Goal: Task Accomplishment & Management: Use online tool/utility

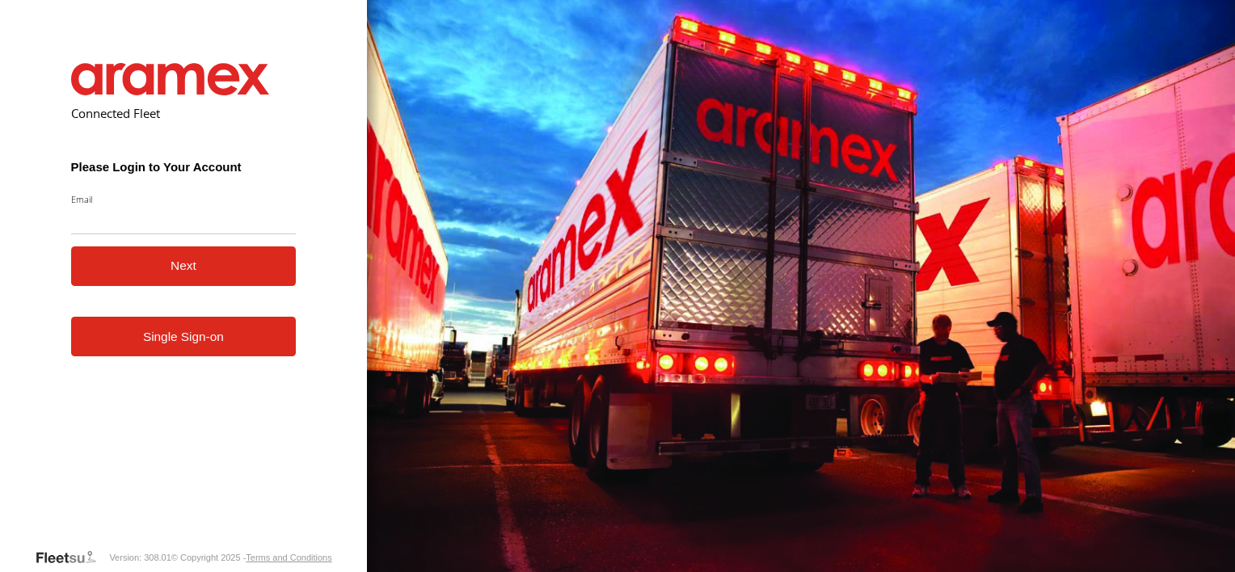
click at [141, 225] on input "Email" at bounding box center [183, 219] width 225 height 29
type input "**********"
click at [162, 274] on button "Next" at bounding box center [183, 266] width 225 height 40
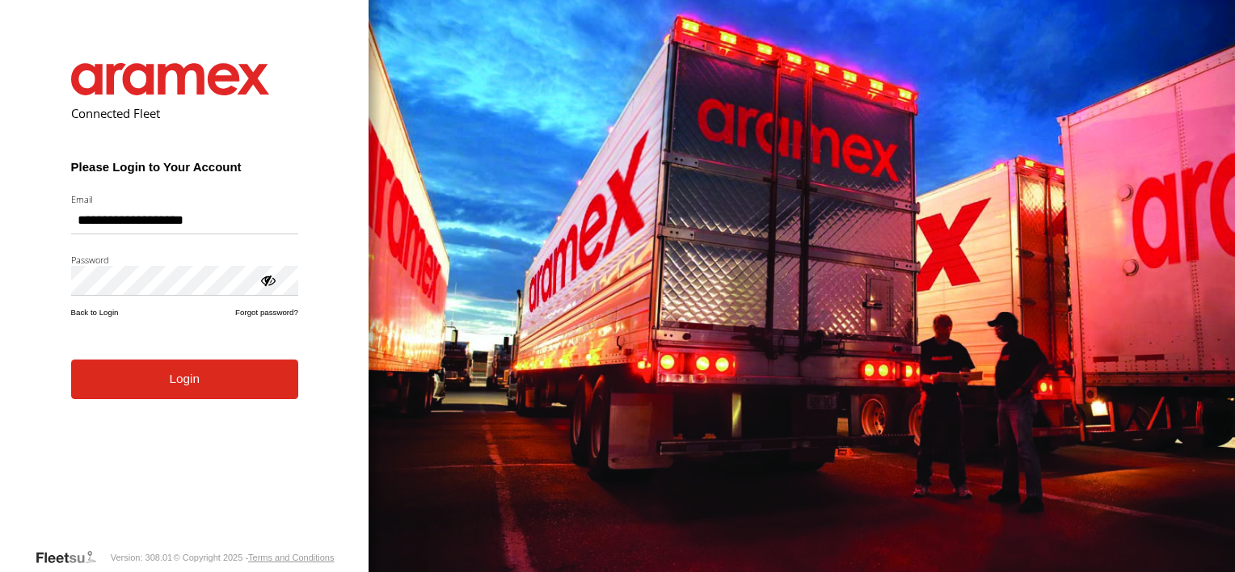
click at [191, 386] on button "Login" at bounding box center [184, 380] width 227 height 40
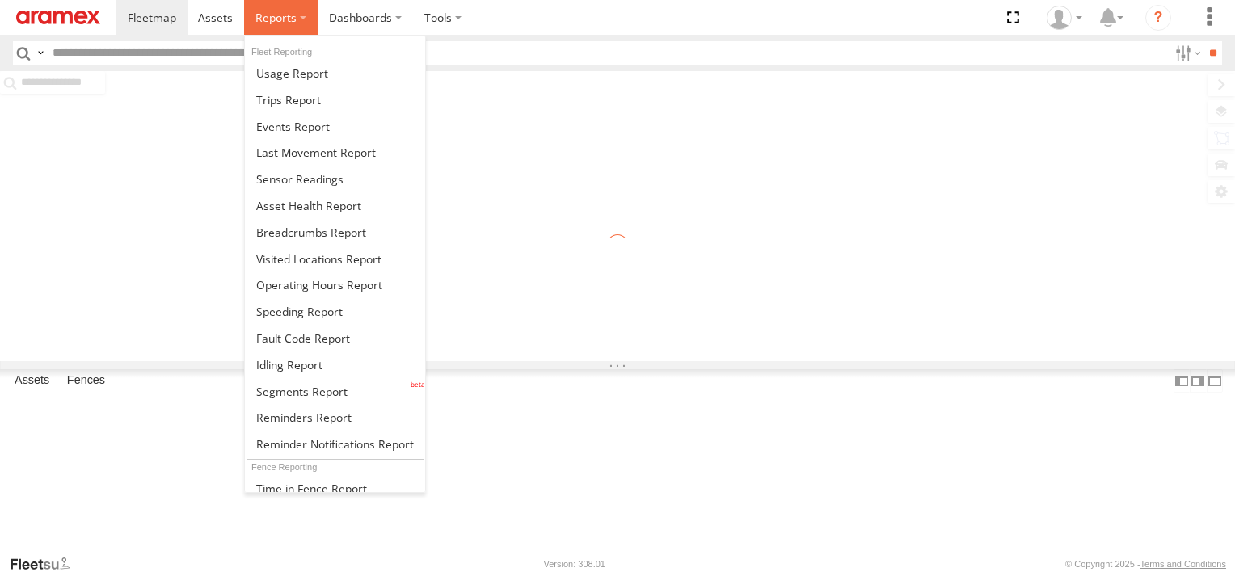
click at [278, 12] on span at bounding box center [275, 17] width 41 height 15
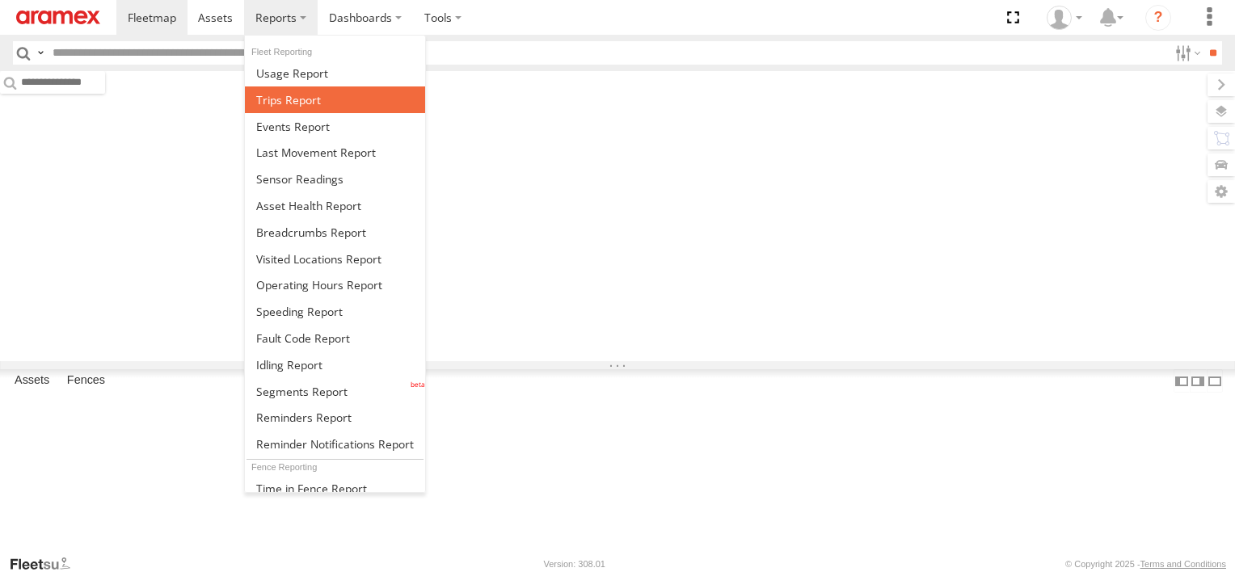
click at [297, 97] on span at bounding box center [288, 99] width 65 height 15
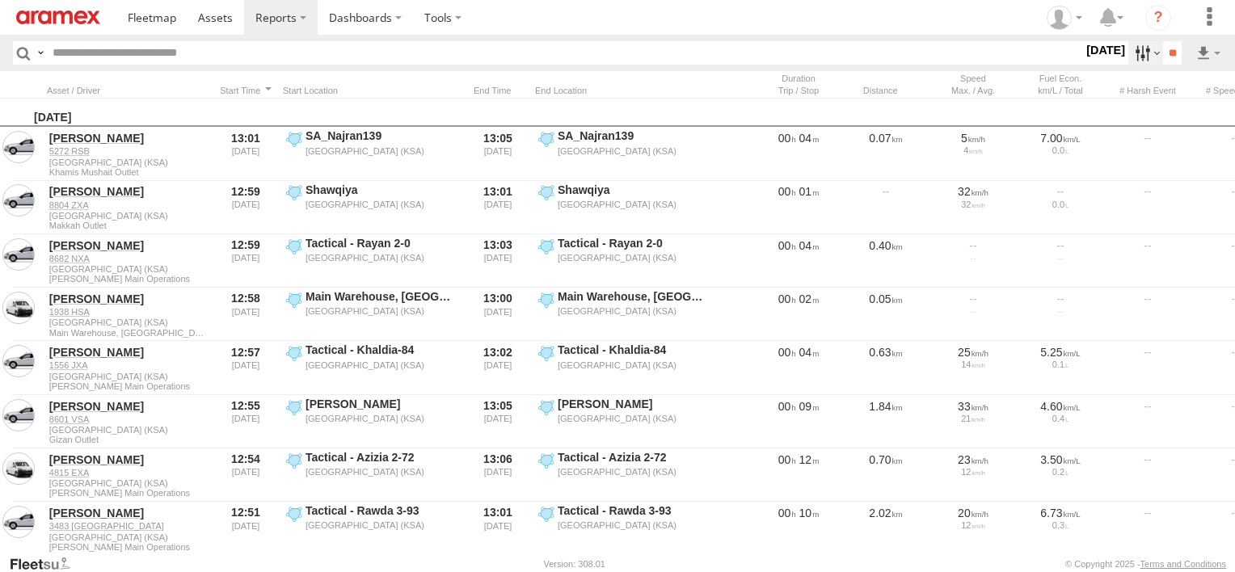
click at [1139, 55] on label at bounding box center [1145, 52] width 35 height 23
click at [0, 0] on label at bounding box center [0, 0] width 0 height 0
click at [0, 0] on span "Abha Warhouse" at bounding box center [0, 0] width 0 height 0
click at [0, 0] on span "Baha warehouse" at bounding box center [0, 0] width 0 height 0
click at [0, 0] on span "Gizan Outlet" at bounding box center [0, 0] width 0 height 0
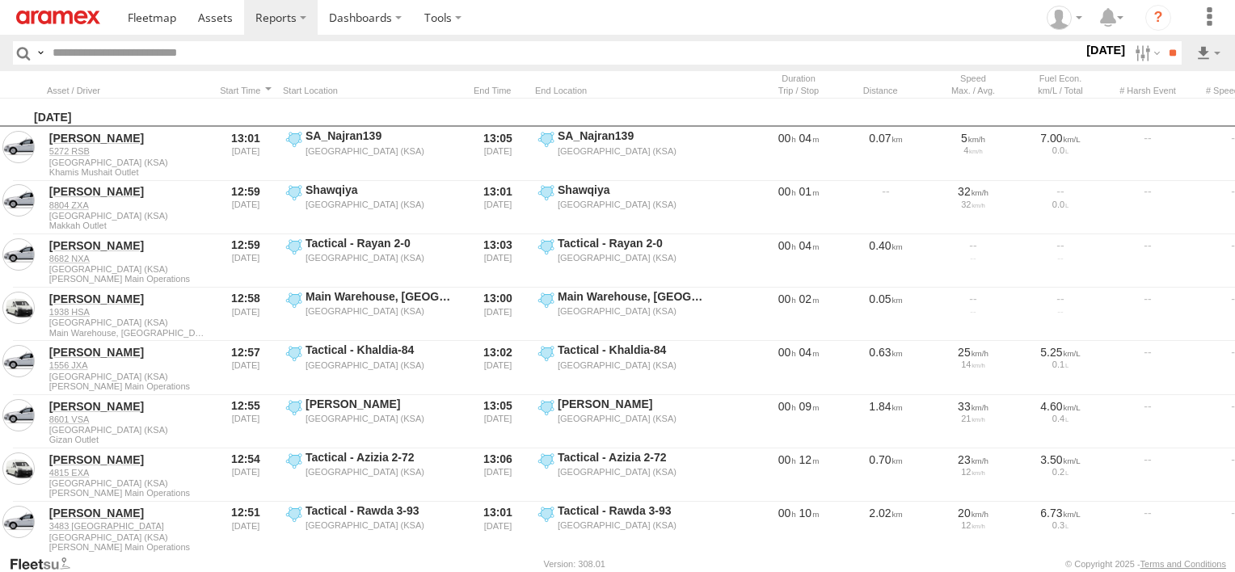
click at [0, 0] on span "Gizan Outlet" at bounding box center [0, 0] width 0 height 0
click at [0, 0] on span "Khamis Mushait Outlet" at bounding box center [0, 0] width 0 height 0
click at [0, 0] on span "Main Warehouse, [GEOGRAPHIC_DATA]" at bounding box center [0, 0] width 0 height 0
click at [0, 0] on span "Makkah Outlet" at bounding box center [0, 0] width 0 height 0
click at [0, 0] on span "Najran" at bounding box center [0, 0] width 0 height 0
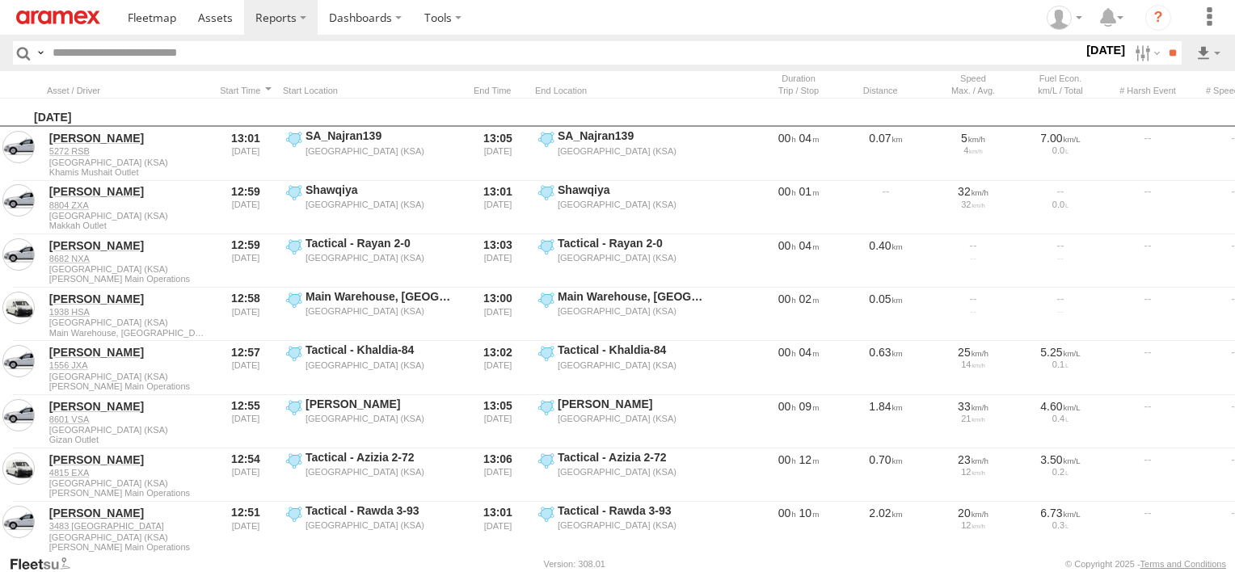
click at [0, 0] on span "Qunfuda" at bounding box center [0, 0] width 0 height 0
click at [0, 0] on span "Tabuk Outlet" at bounding box center [0, 0] width 0 height 0
click at [0, 0] on span "Taif Outlet" at bounding box center [0, 0] width 0 height 0
click at [0, 0] on span "Yanbu Outlet" at bounding box center [0, 0] width 0 height 0
click at [1163, 52] on input "**" at bounding box center [1172, 52] width 19 height 23
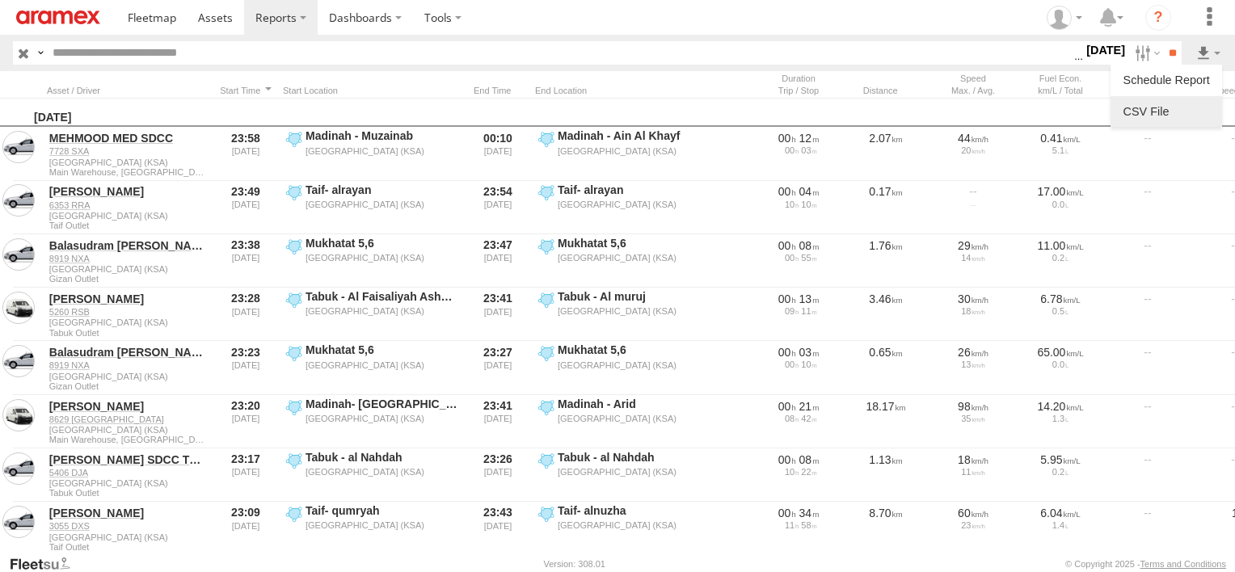
click at [1193, 105] on link at bounding box center [1166, 111] width 99 height 24
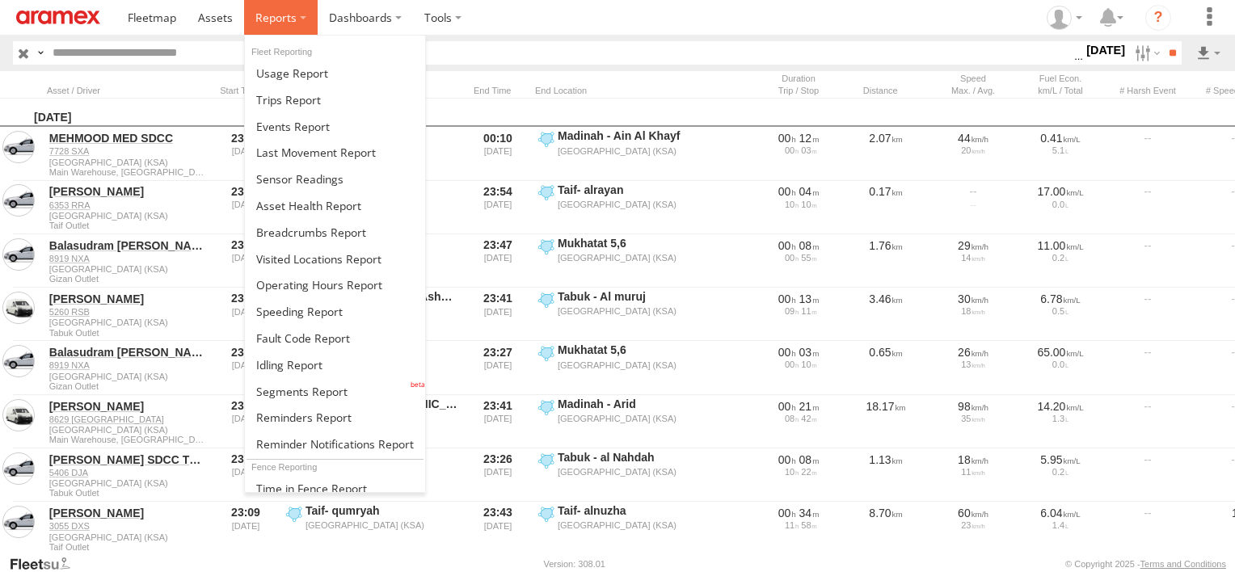
click at [289, 32] on label at bounding box center [281, 17] width 74 height 35
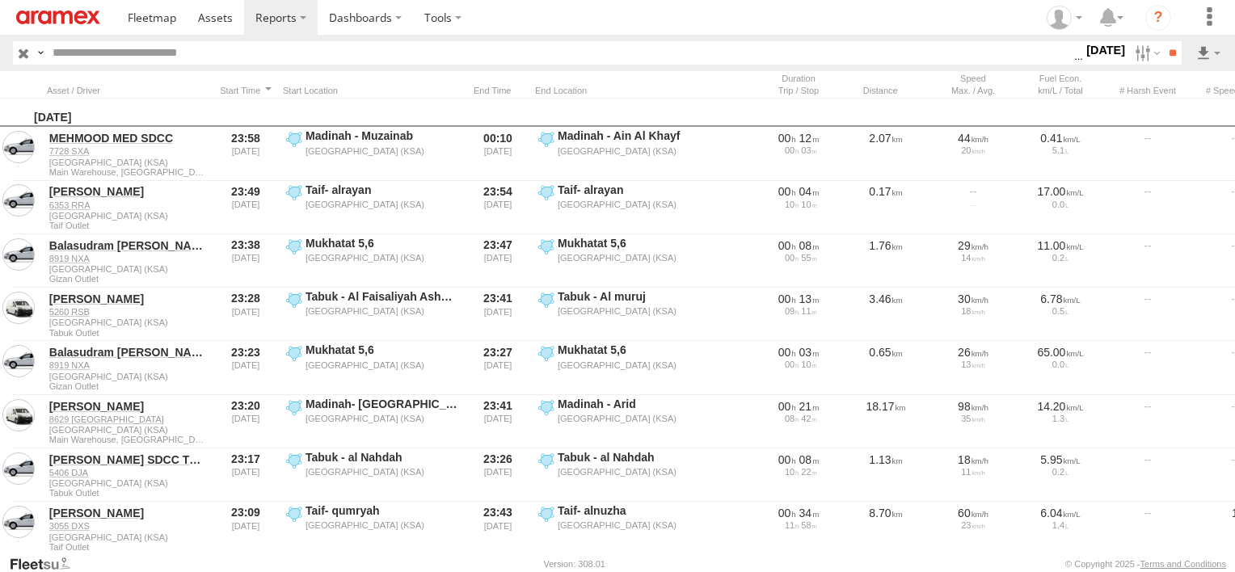
click at [638, 74] on div "Distance Job ID Score" at bounding box center [808, 84] width 1616 height 27
drag, startPoint x: 786, startPoint y: 76, endPoint x: 824, endPoint y: 89, distance: 40.9
click at [824, 89] on div at bounding box center [798, 84] width 81 height 23
drag, startPoint x: 862, startPoint y: 87, endPoint x: 740, endPoint y: 83, distance: 122.1
click at [740, 83] on div "Distance Job ID Score" at bounding box center [808, 84] width 1616 height 27
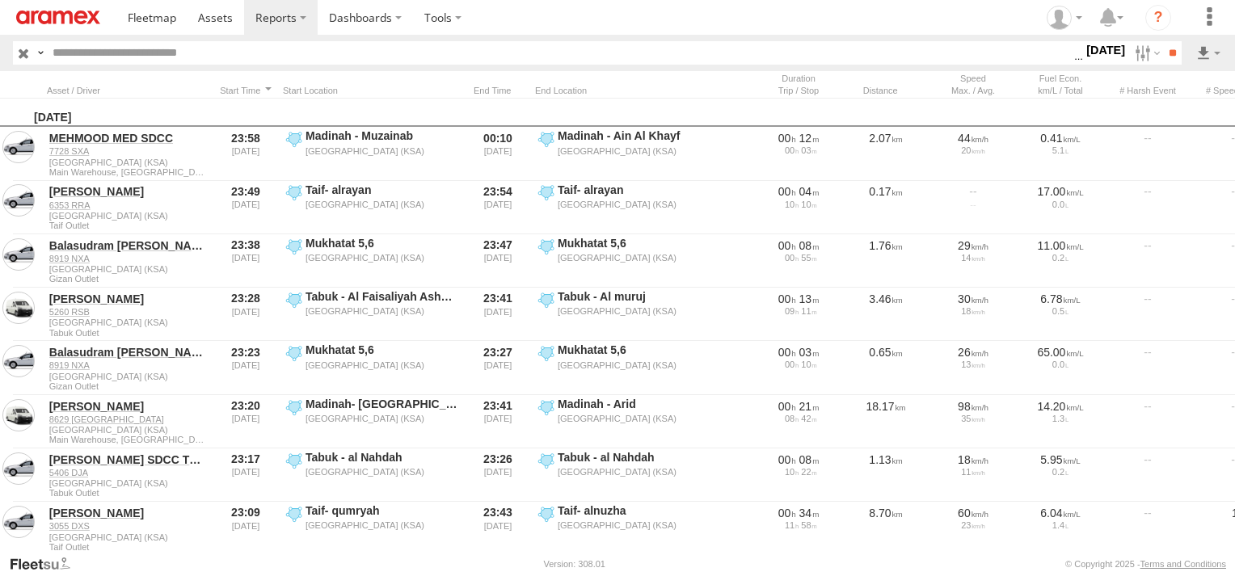
click at [743, 74] on div "Distance Job ID Score" at bounding box center [808, 84] width 1616 height 27
drag, startPoint x: 771, startPoint y: 79, endPoint x: 793, endPoint y: 123, distance: 48.8
click at [793, 123] on div "Distance Job ID Score Sunday, 21st September 2025 7728 SXA 00 12" at bounding box center [617, 312] width 1235 height 483
drag, startPoint x: 793, startPoint y: 123, endPoint x: 797, endPoint y: 107, distance: 15.9
click at [797, 107] on div "[DATE]" at bounding box center [808, 113] width 1616 height 29
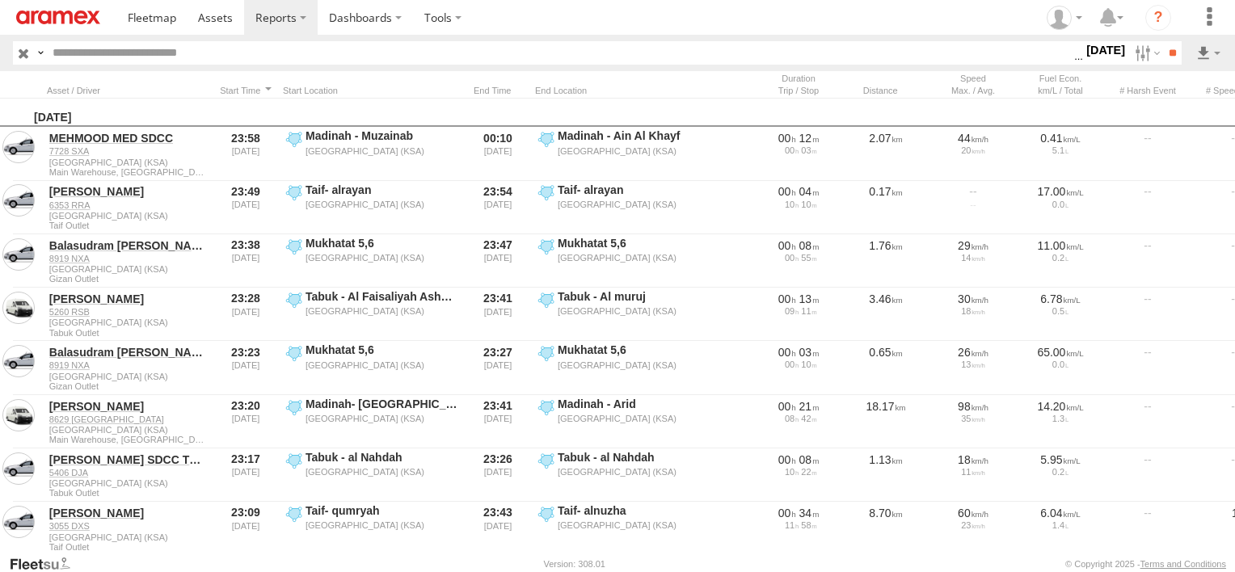
click at [779, 85] on div at bounding box center [798, 90] width 81 height 11
drag, startPoint x: 779, startPoint y: 78, endPoint x: 802, endPoint y: 109, distance: 38.8
click at [802, 109] on div "Distance Job ID Score Sunday, 21st September 2025 7728 SXA 00 12" at bounding box center [617, 312] width 1235 height 483
click at [803, 109] on div "[DATE]" at bounding box center [808, 113] width 1616 height 29
click at [428, 69] on header "Search Query Asset ID Asset Label Registration Manufacturer Model VIN Job ID" at bounding box center [617, 53] width 1235 height 36
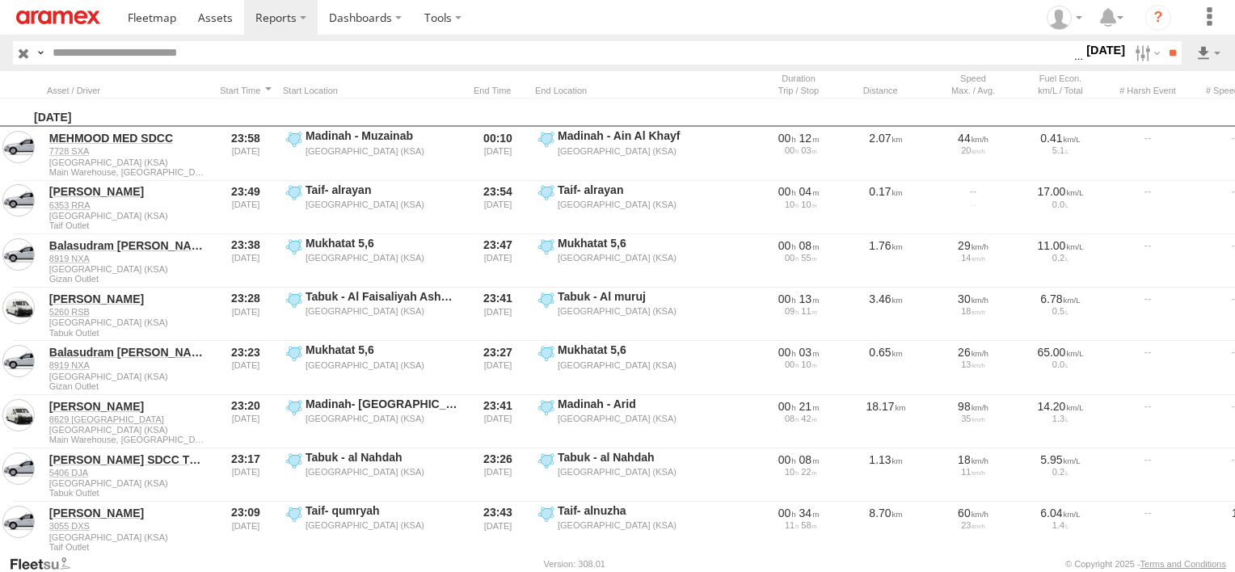
drag, startPoint x: 585, startPoint y: 89, endPoint x: 427, endPoint y: 73, distance: 159.2
click at [427, 73] on div "Distance Job ID Score" at bounding box center [808, 84] width 1616 height 27
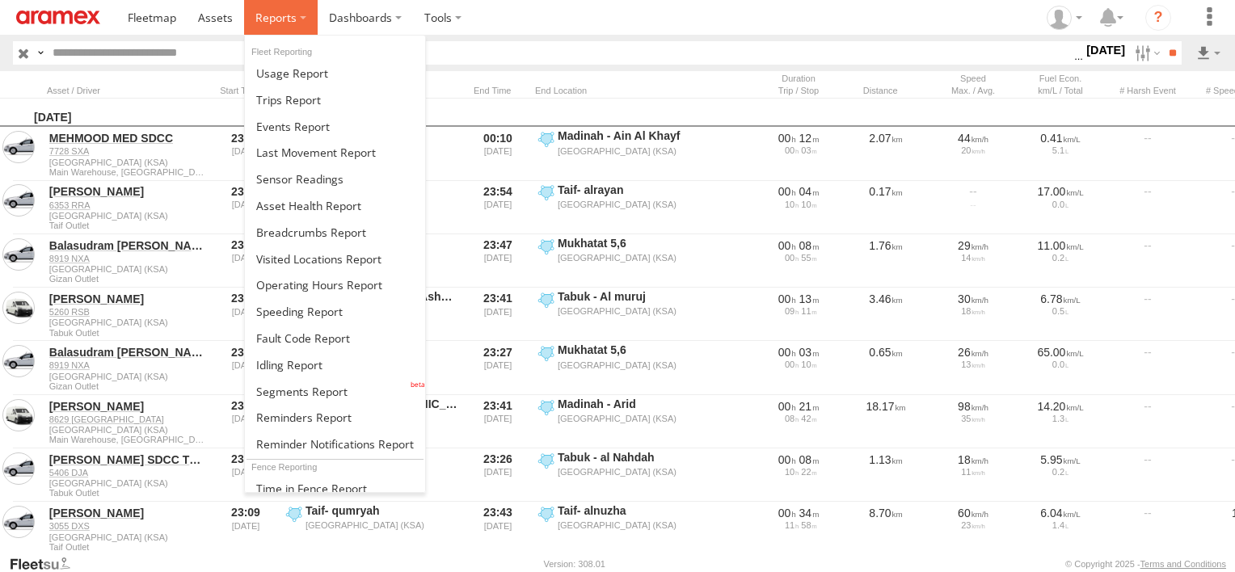
click at [310, 26] on label at bounding box center [281, 17] width 74 height 35
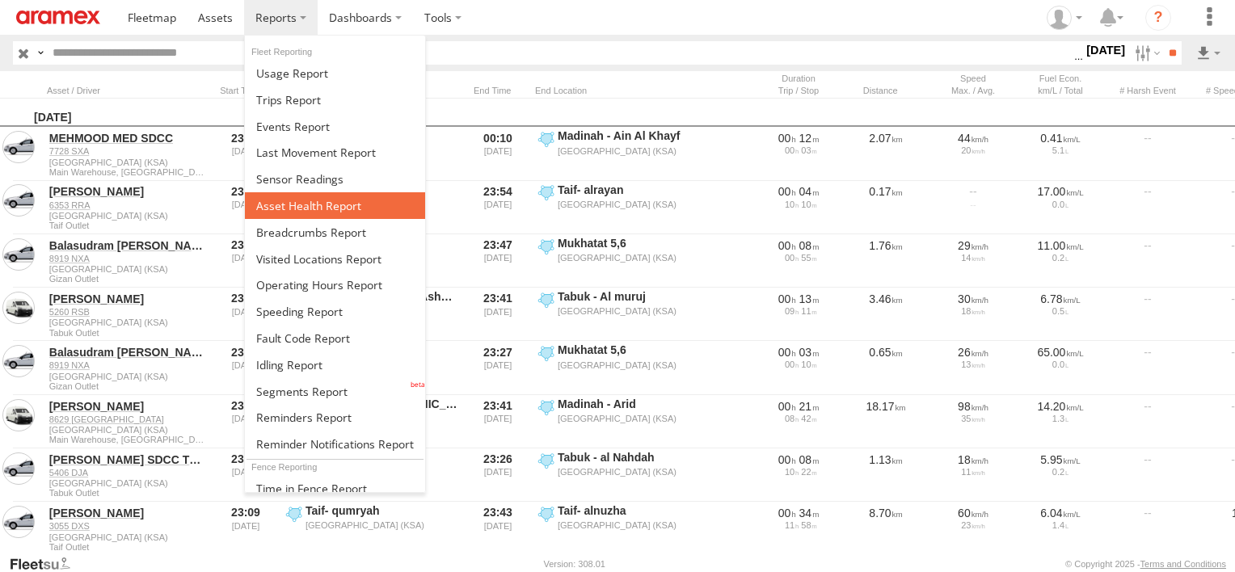
click at [307, 200] on span at bounding box center [308, 205] width 105 height 15
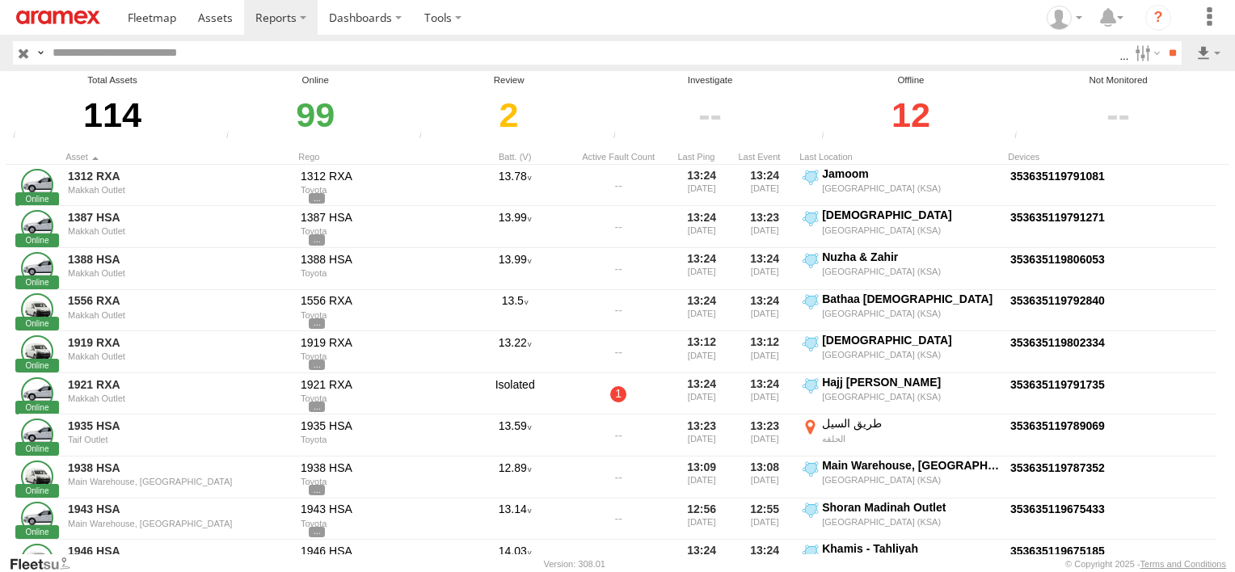
click at [0, 0] on span "Review" at bounding box center [0, 0] width 0 height 0
drag, startPoint x: 1083, startPoint y: 149, endPoint x: 1094, endPoint y: 166, distance: 20.4
click at [0, 0] on span "Investigate" at bounding box center [0, 0] width 0 height 0
click at [0, 0] on span "Review" at bounding box center [0, 0] width 0 height 0
click at [0, 0] on span "Offline" at bounding box center [0, 0] width 0 height 0
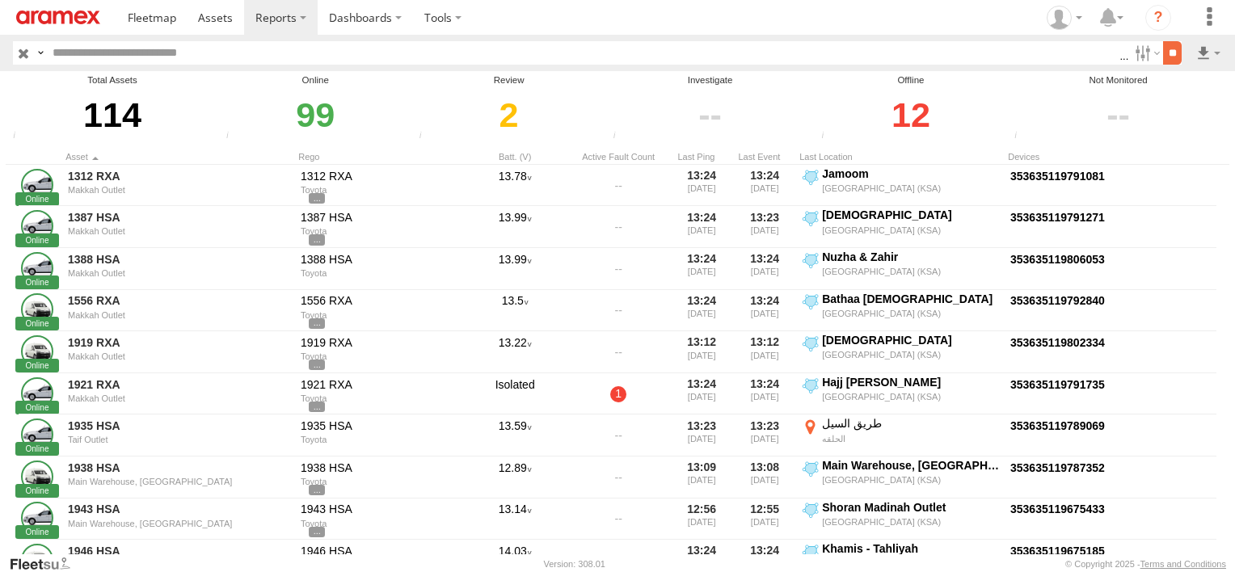
click at [1171, 58] on input "**" at bounding box center [1172, 52] width 19 height 23
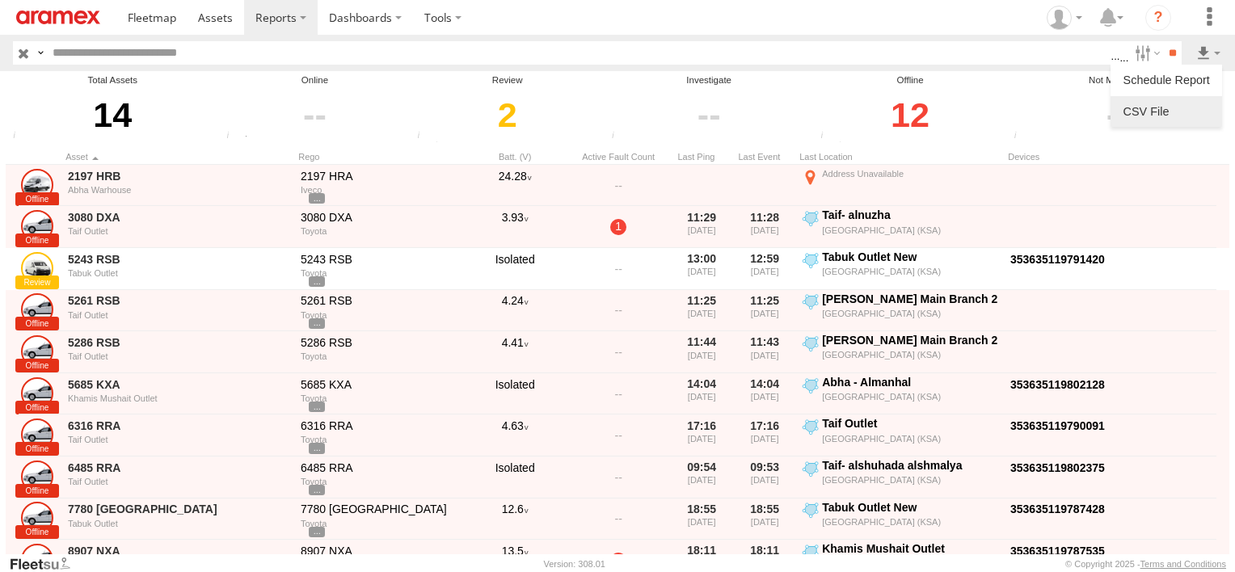
click at [1182, 106] on link at bounding box center [1166, 111] width 99 height 24
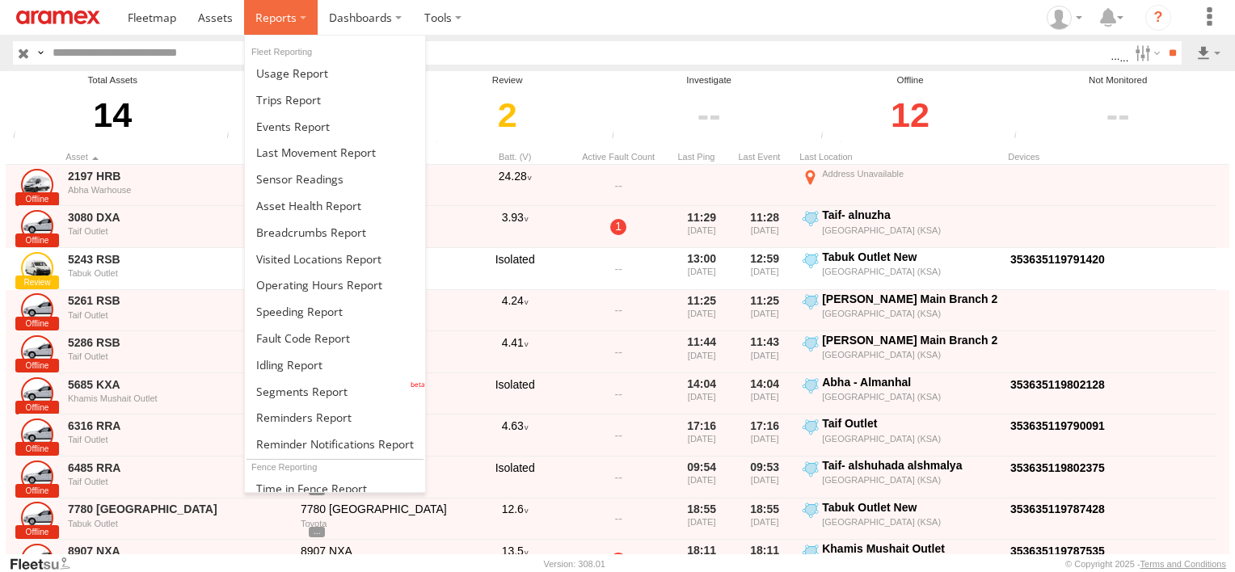
click at [284, 29] on label at bounding box center [281, 17] width 74 height 35
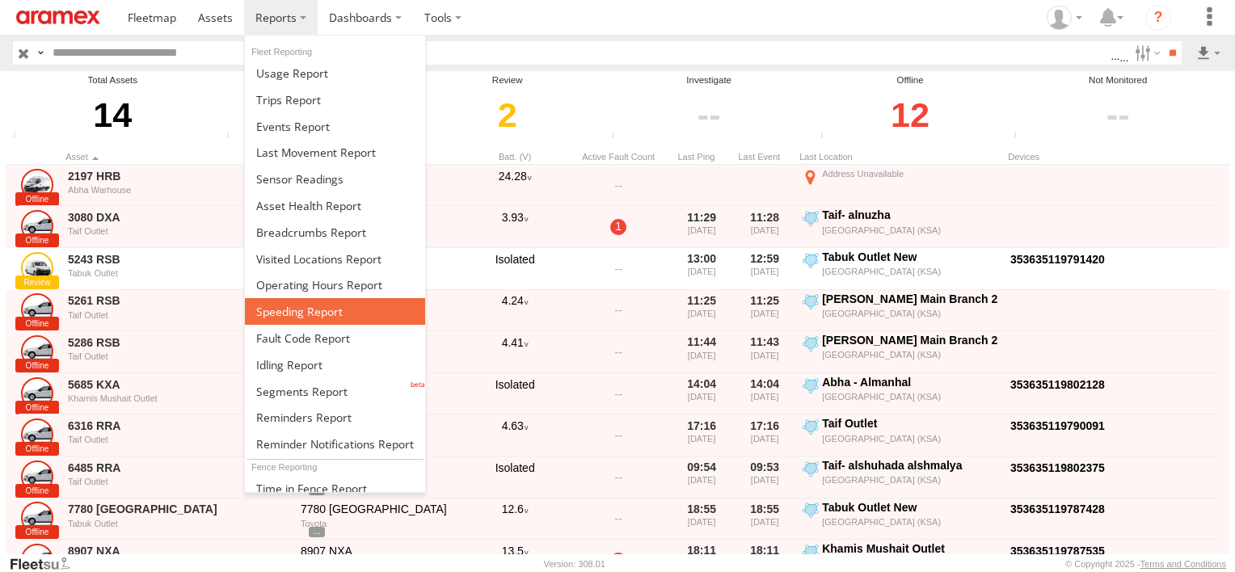
click at [310, 304] on span at bounding box center [299, 311] width 86 height 15
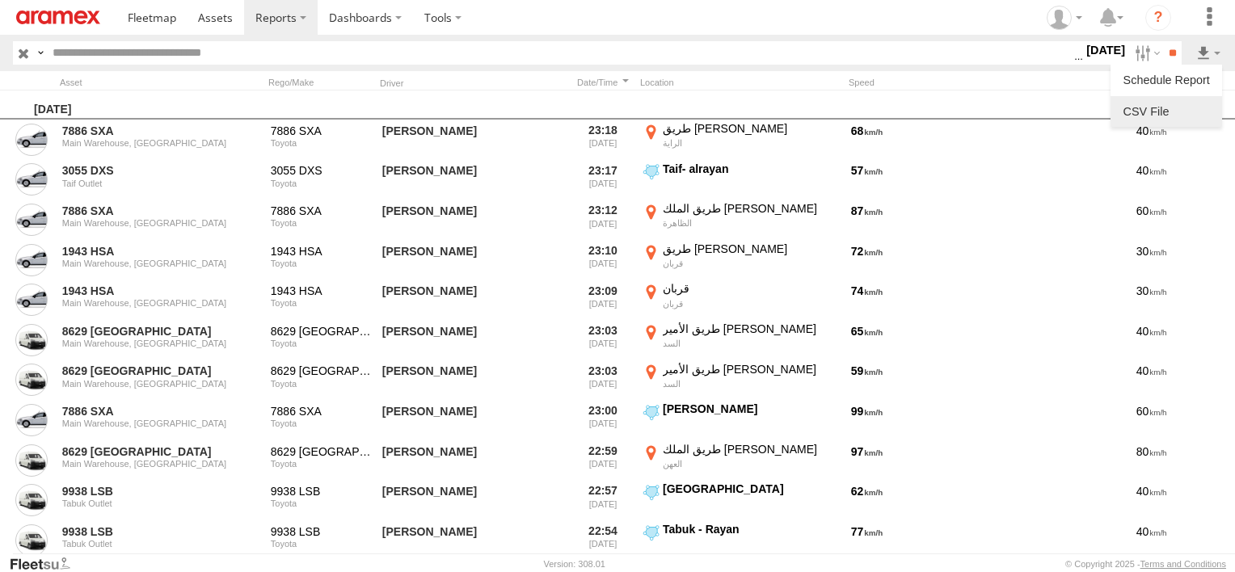
click at [1187, 106] on link at bounding box center [1166, 111] width 99 height 24
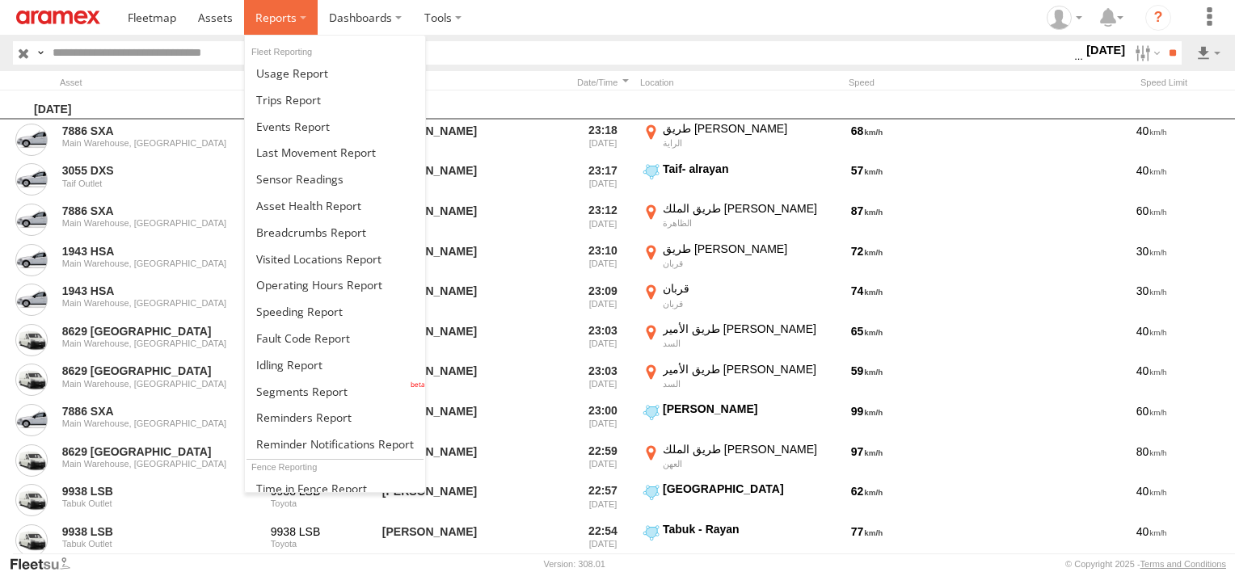
click at [297, 16] on label at bounding box center [281, 17] width 74 height 35
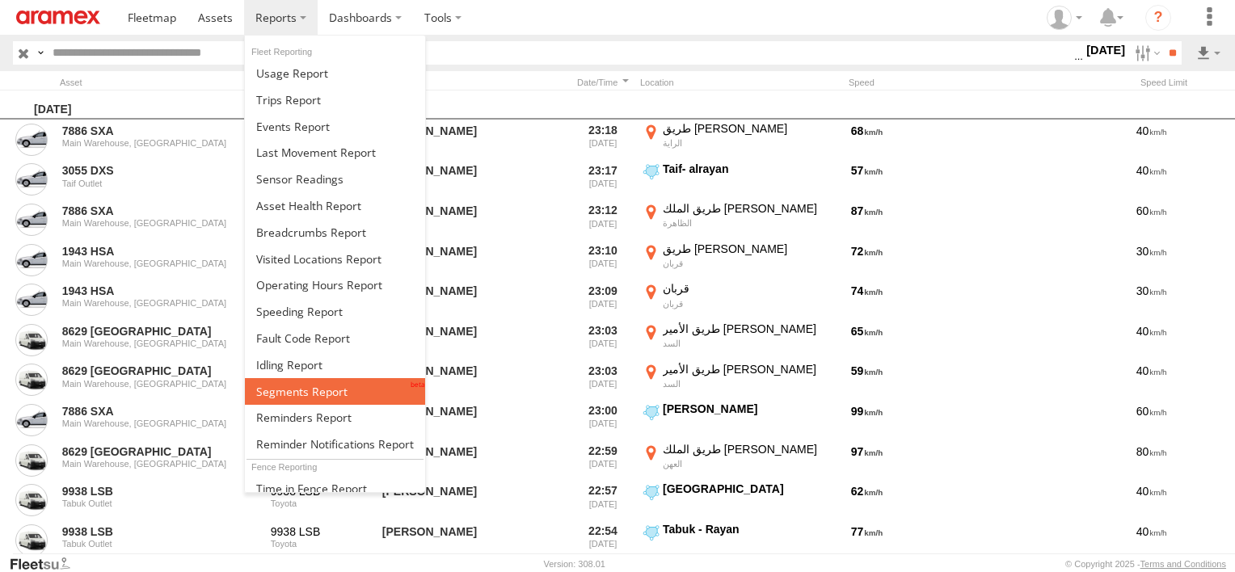
click at [295, 389] on span at bounding box center [301, 391] width 91 height 15
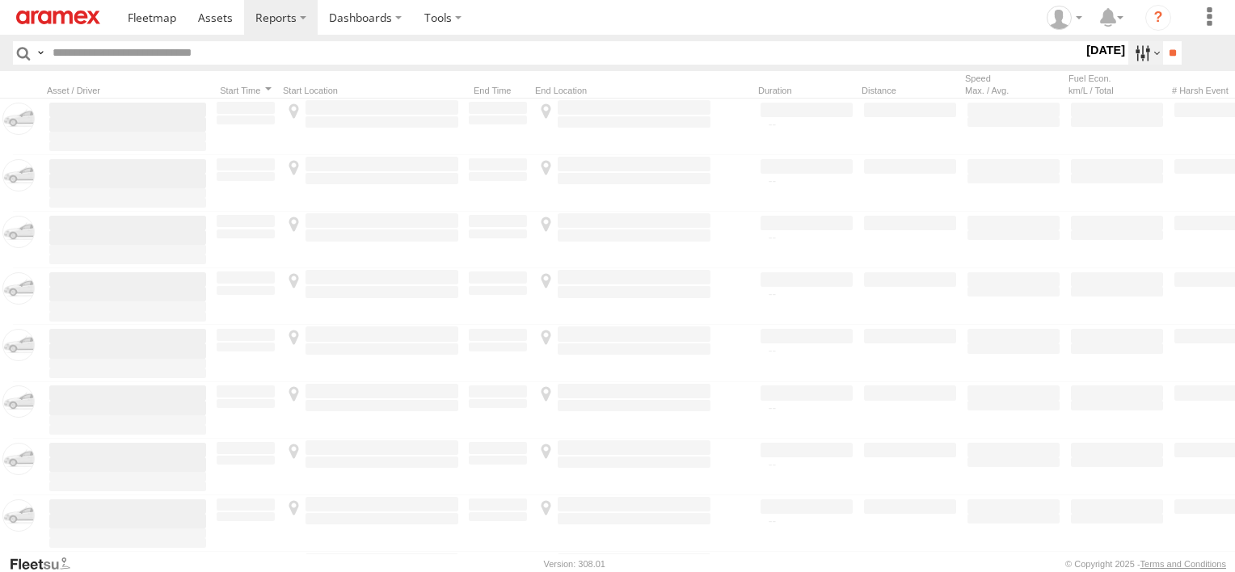
click at [1135, 54] on label at bounding box center [1145, 52] width 35 height 23
click at [0, 0] on label at bounding box center [0, 0] width 0 height 0
click at [0, 0] on span "Abha Warhouse" at bounding box center [0, 0] width 0 height 0
click at [0, 0] on span "Baha warehouse" at bounding box center [0, 0] width 0 height 0
click at [0, 0] on span "Gizan Outlet" at bounding box center [0, 0] width 0 height 0
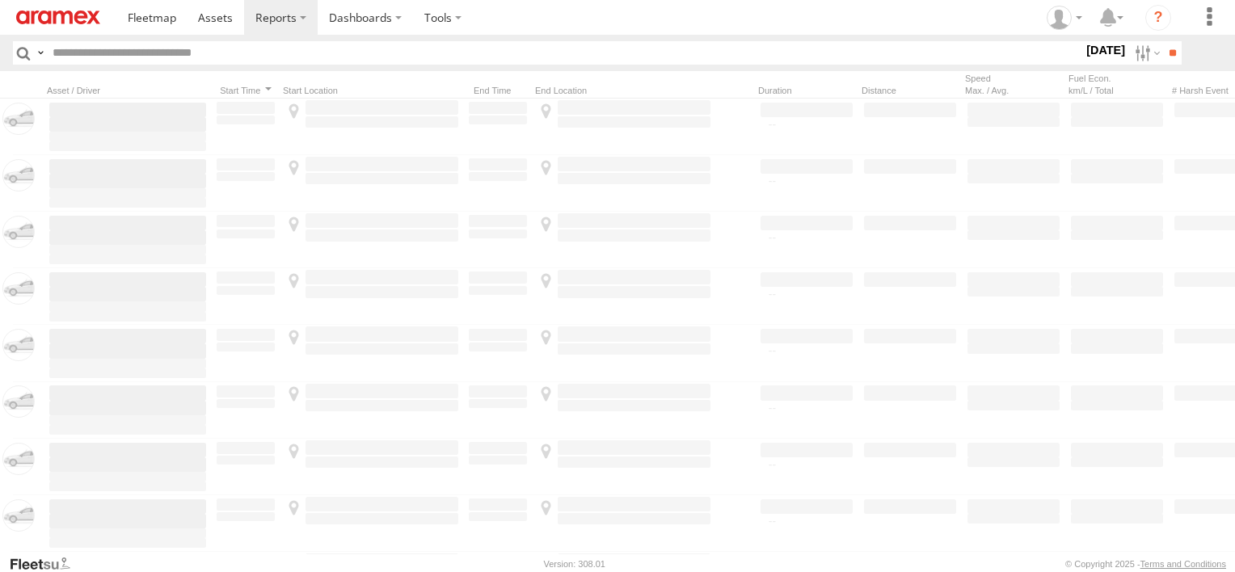
click at [0, 0] on span "Main Warehouse, [GEOGRAPHIC_DATA]" at bounding box center [0, 0] width 0 height 0
click at [0, 0] on span "Khamis Mushait Outlet" at bounding box center [0, 0] width 0 height 0
click at [0, 0] on span "Makkah Outlet" at bounding box center [0, 0] width 0 height 0
click at [0, 0] on label "Najran" at bounding box center [0, 0] width 0 height 0
click at [0, 0] on span "Qunfuda" at bounding box center [0, 0] width 0 height 0
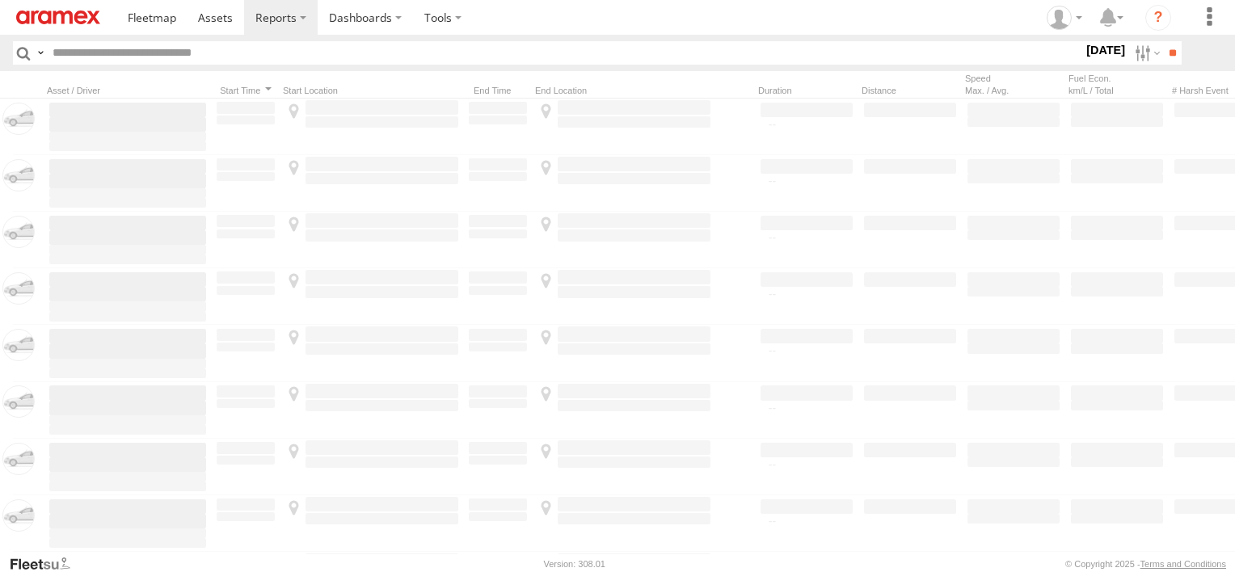
click at [0, 0] on span "Tabuk Outlet" at bounding box center [0, 0] width 0 height 0
click at [0, 0] on span "Taif Outlet" at bounding box center [0, 0] width 0 height 0
click at [0, 0] on div "Yanbu Outlet" at bounding box center [0, 0] width 0 height 0
drag, startPoint x: 57, startPoint y: 537, endPoint x: 47, endPoint y: 528, distance: 14.3
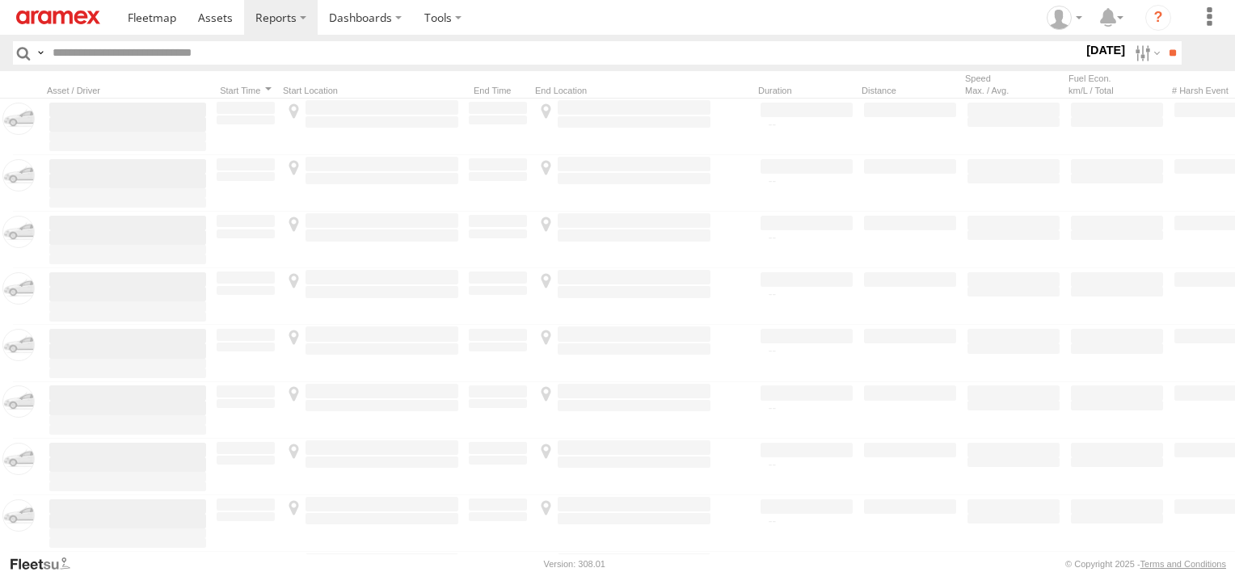
click at [0, 0] on span "Yanbu Outlet" at bounding box center [0, 0] width 0 height 0
click at [1167, 55] on input "**" at bounding box center [1172, 52] width 19 height 23
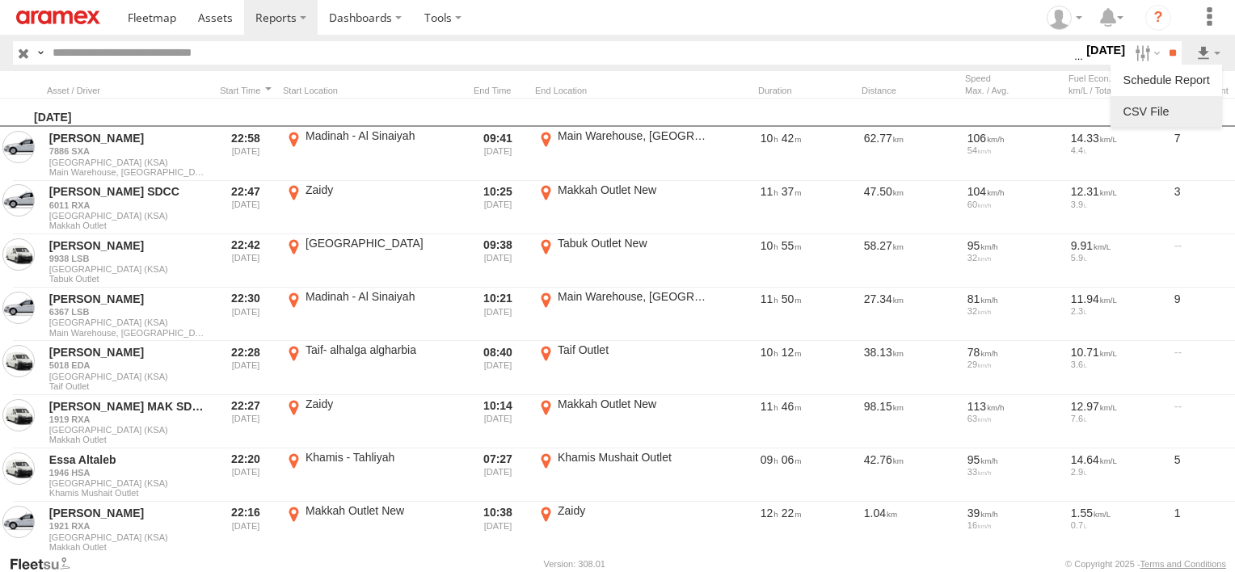
click at [1177, 116] on link at bounding box center [1166, 111] width 99 height 24
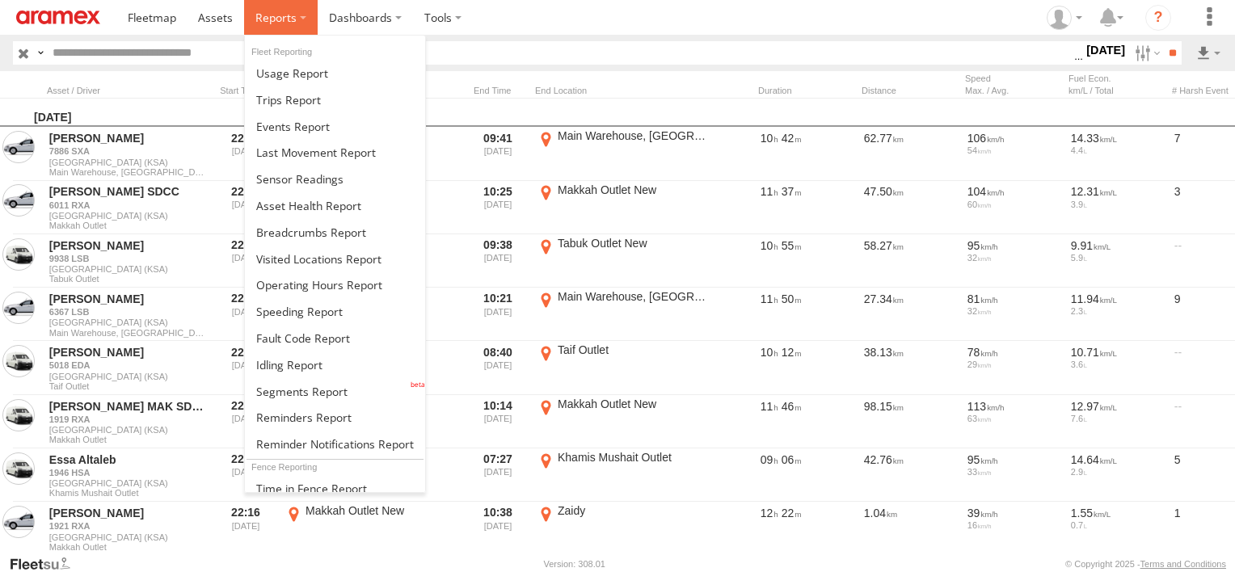
click at [312, 17] on label at bounding box center [281, 17] width 74 height 35
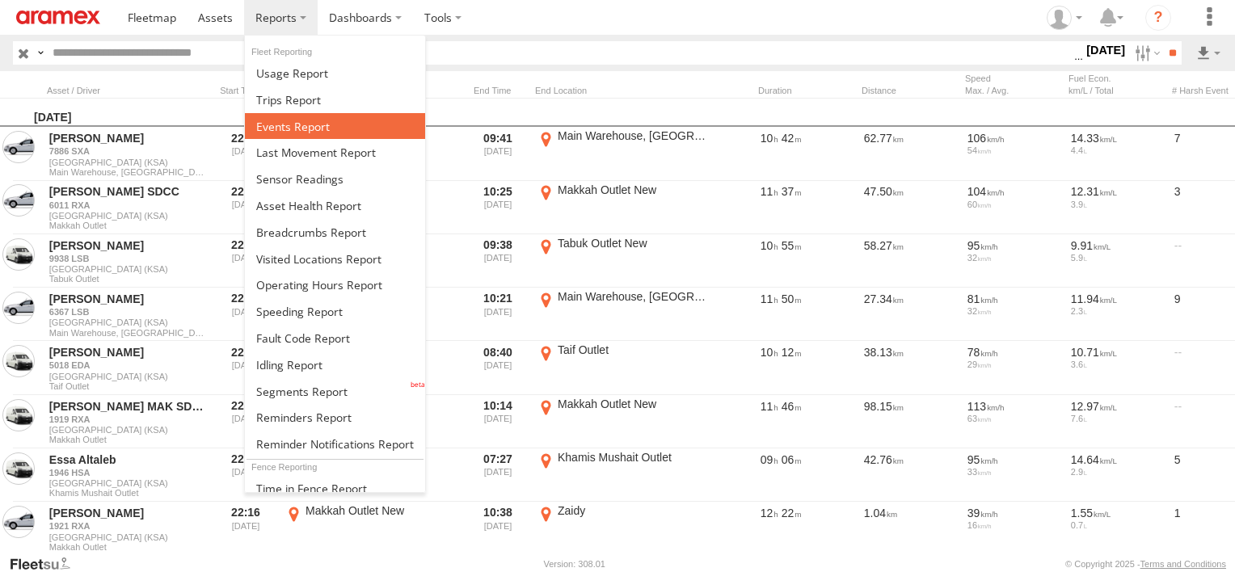
click at [331, 121] on link at bounding box center [335, 126] width 180 height 27
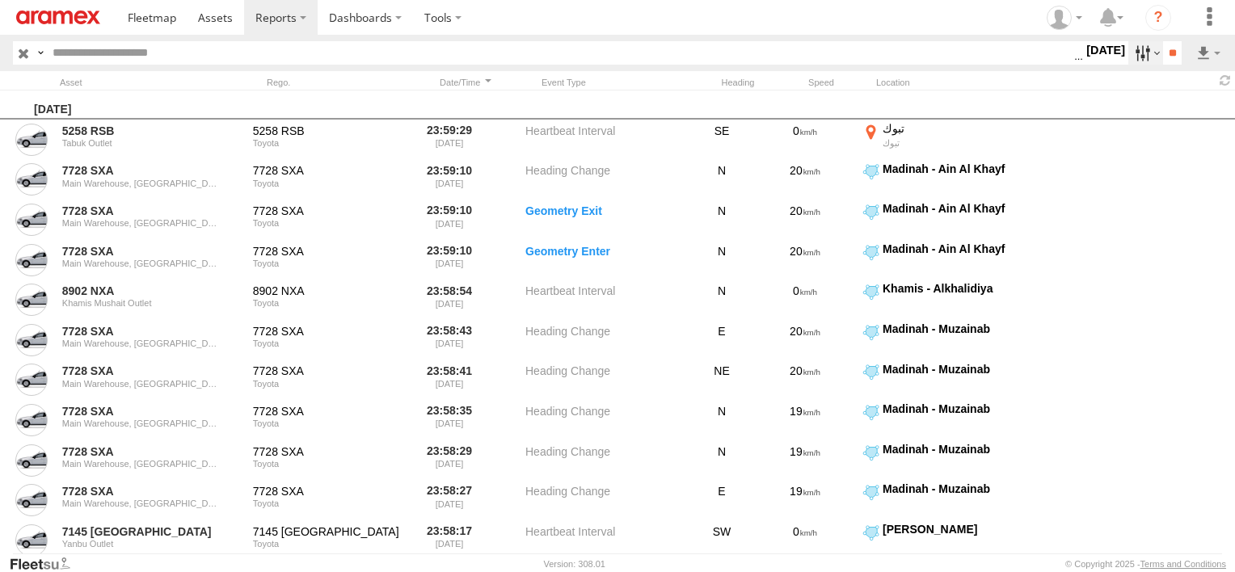
drag, startPoint x: 0, startPoint y: 0, endPoint x: 1127, endPoint y: 56, distance: 1128.8
click at [1128, 56] on label at bounding box center [1145, 52] width 35 height 23
click at [0, 0] on span "Potential Roll Over" at bounding box center [0, 0] width 0 height 0
click at [0, 0] on span "External Power Lost" at bounding box center [0, 0] width 0 height 0
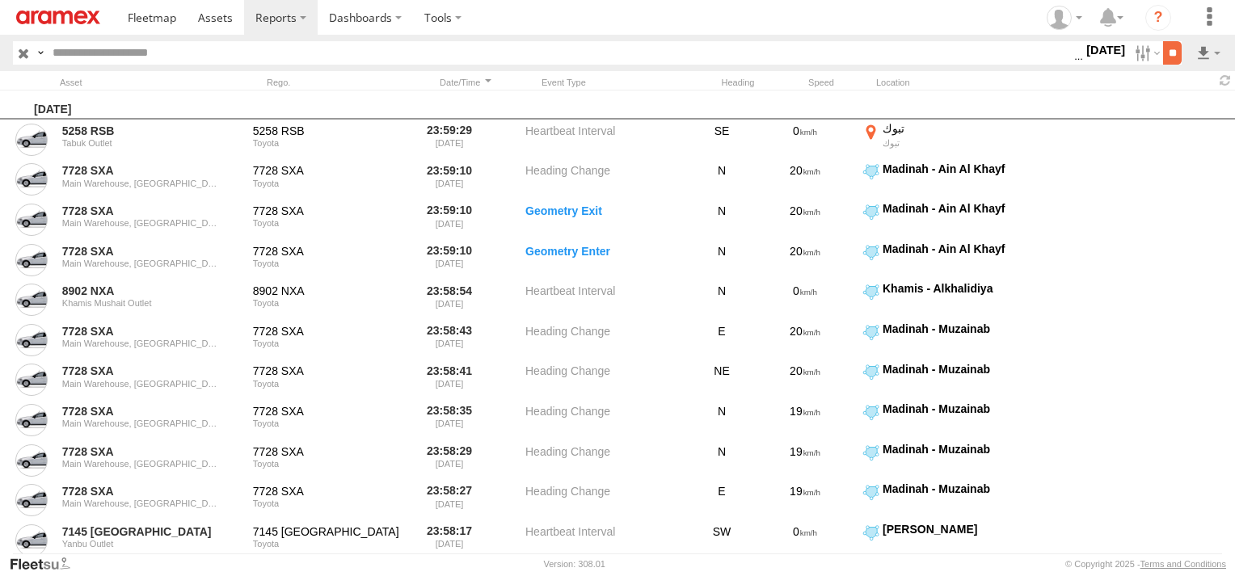
click at [1167, 58] on input "**" at bounding box center [1172, 52] width 19 height 23
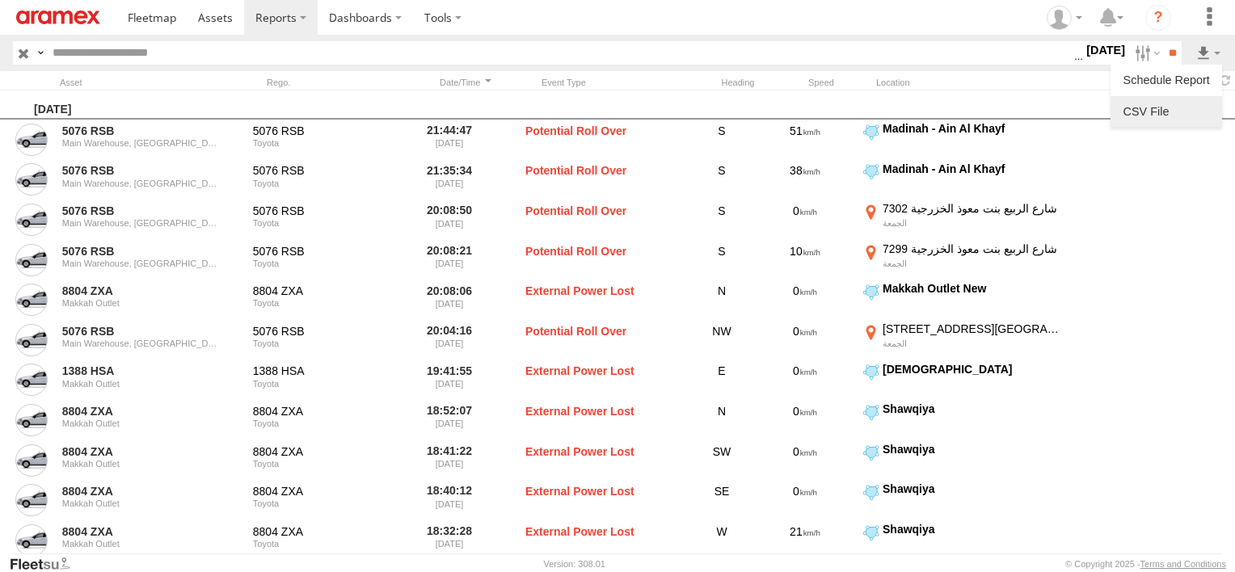
click at [1199, 110] on link at bounding box center [1166, 111] width 99 height 24
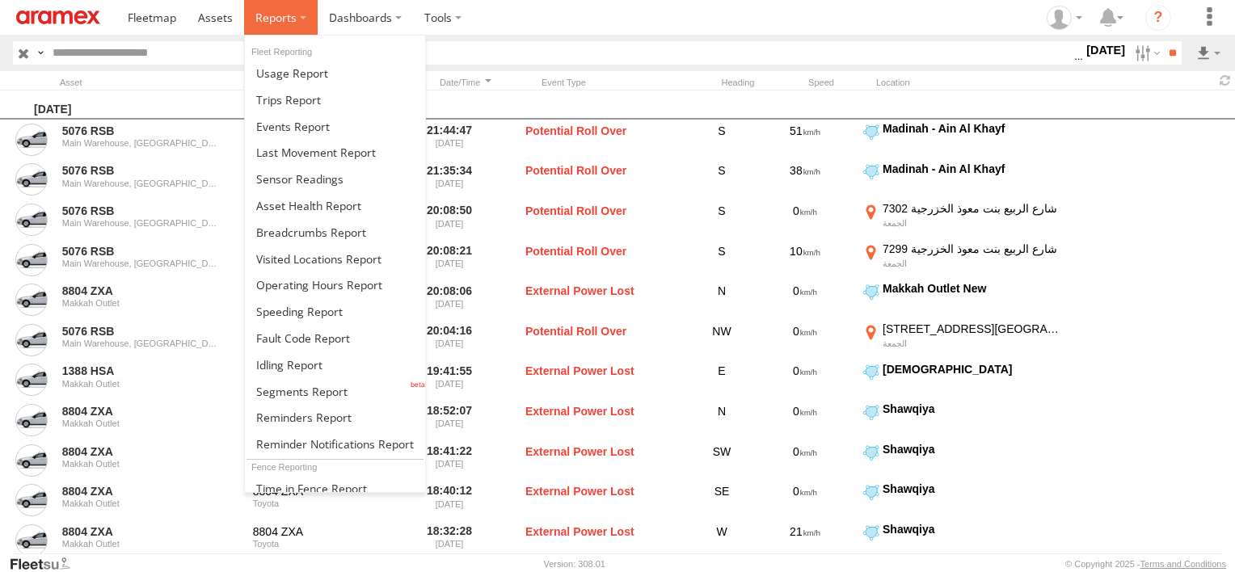
click at [299, 6] on label at bounding box center [281, 17] width 74 height 35
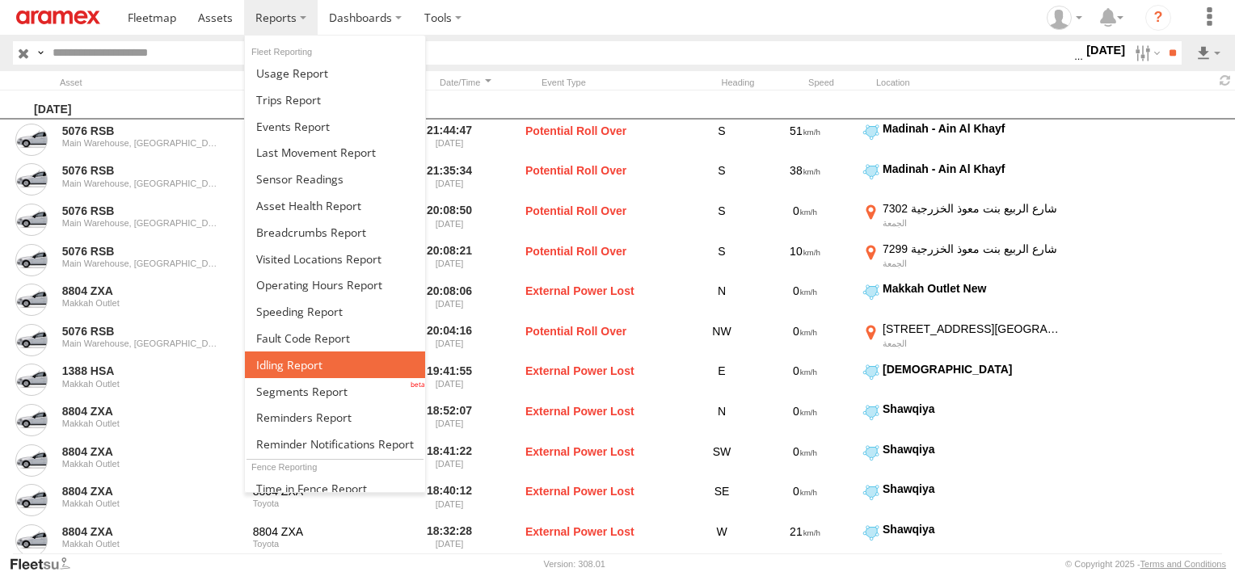
click at [320, 370] on link at bounding box center [335, 365] width 180 height 27
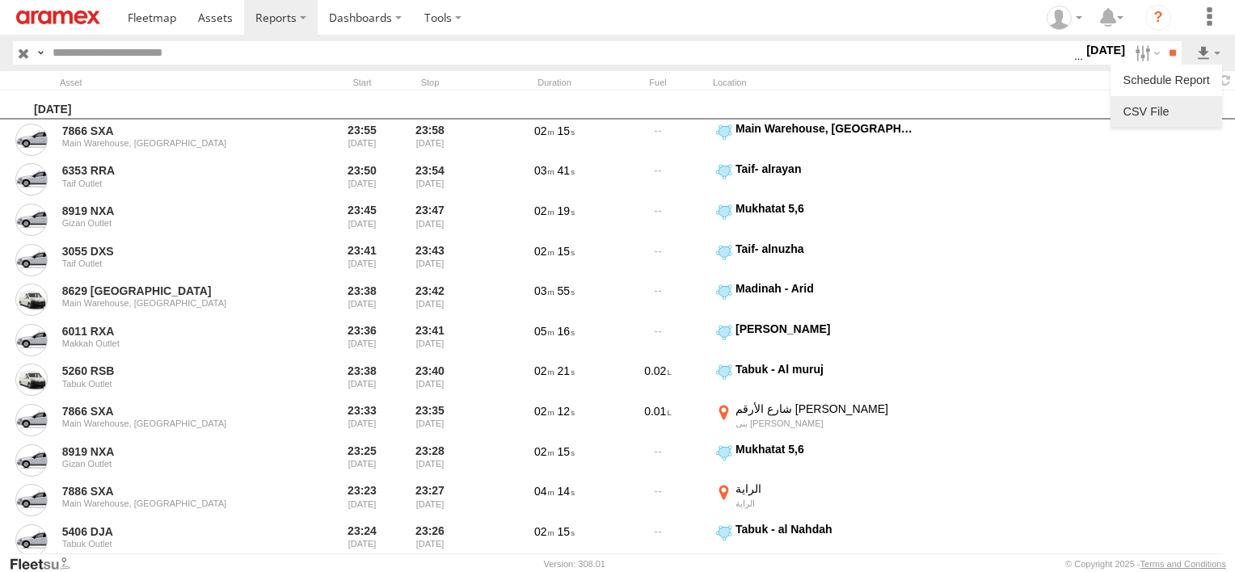
click at [1190, 116] on link at bounding box center [1166, 111] width 99 height 24
